Goal: Information Seeking & Learning: Find contact information

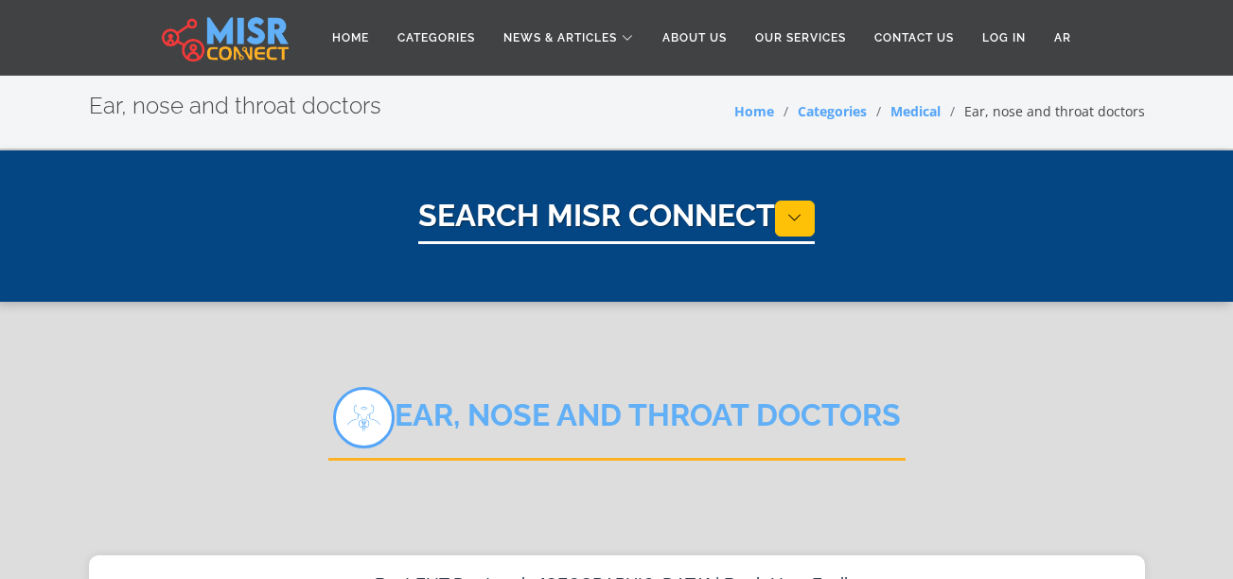
select select "*****"
select select "**********"
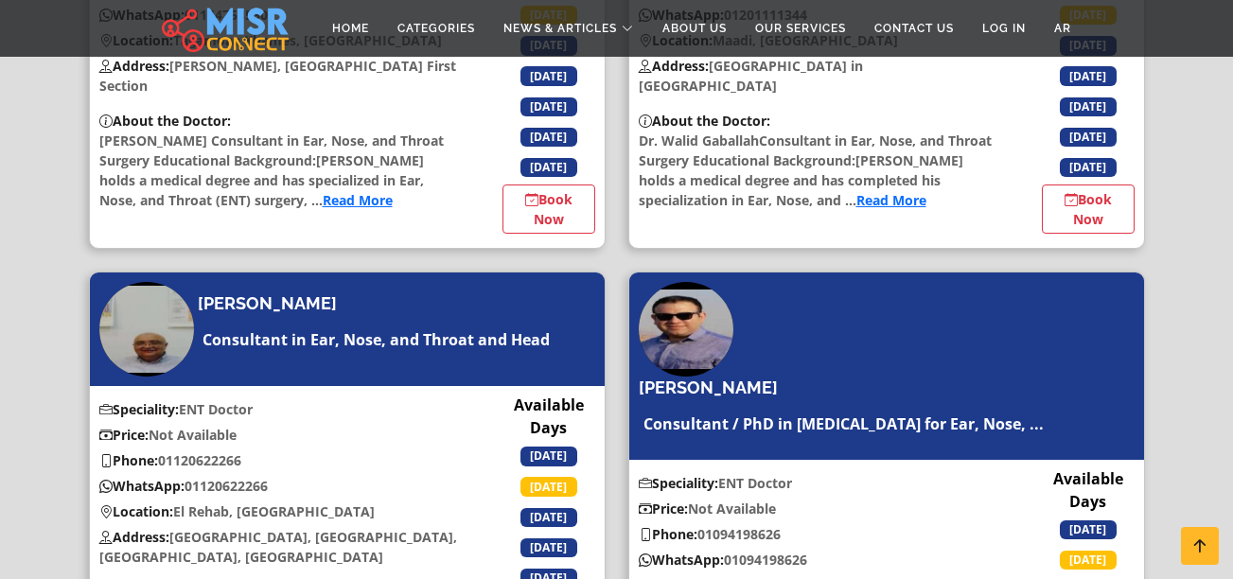
scroll to position [5412, 0]
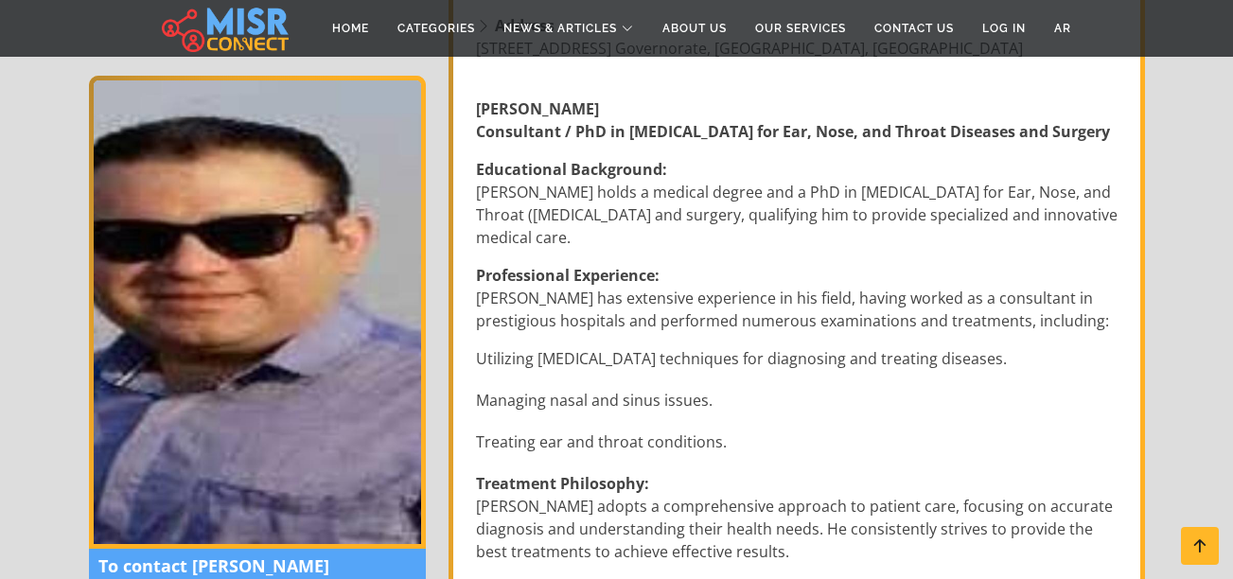
scroll to position [24, 0]
